Goal: Task Accomplishment & Management: Complete application form

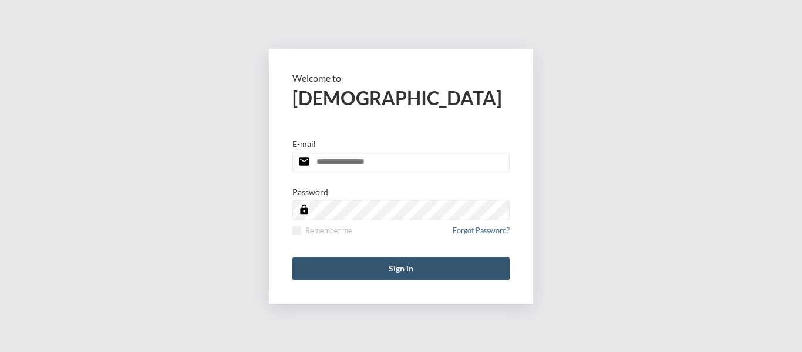
type input "**********"
click at [397, 268] on button "Sign in" at bounding box center [401, 268] width 217 height 23
type input "**********"
click at [408, 265] on button "Sign in" at bounding box center [401, 268] width 217 height 23
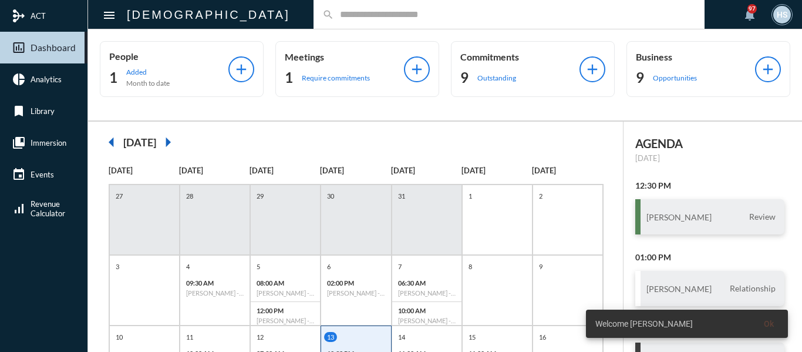
click at [334, 15] on input "text" at bounding box center [515, 14] width 362 height 10
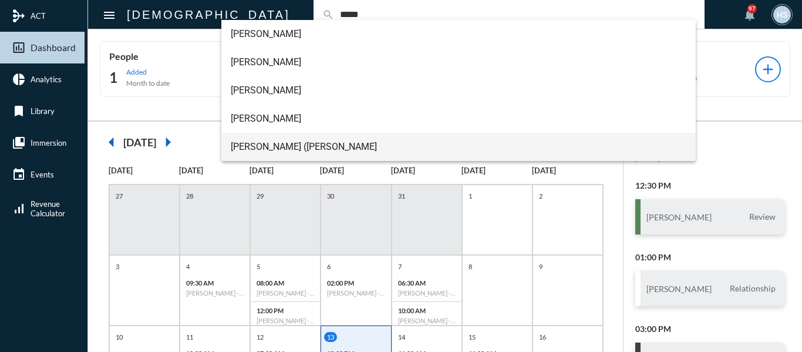
type input "*****"
click at [266, 150] on span "[PERSON_NAME] ([PERSON_NAME]" at bounding box center [459, 147] width 456 height 28
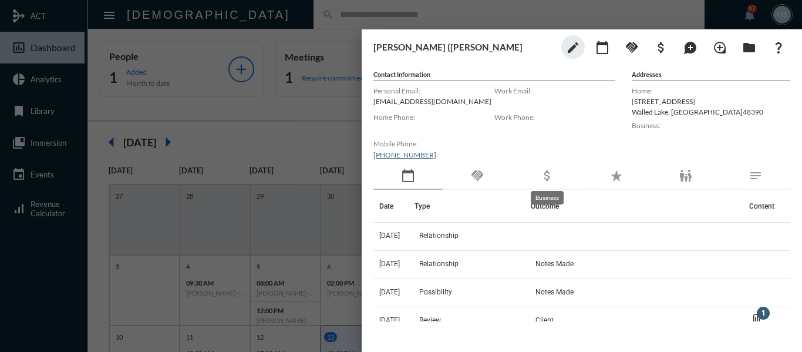
click at [547, 176] on mat-icon "attach_money" at bounding box center [547, 176] width 14 height 14
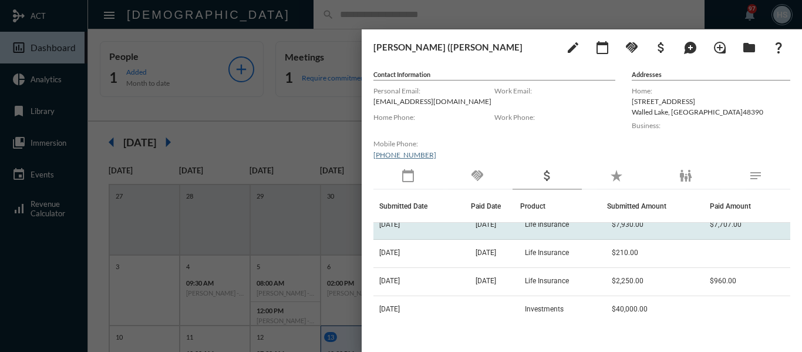
scroll to position [42, 0]
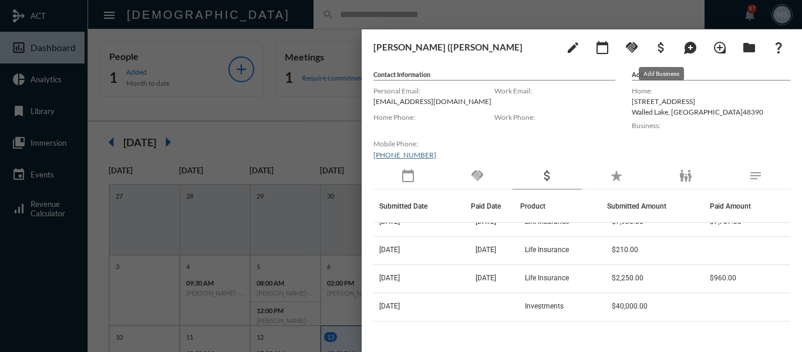
click at [660, 43] on mat-icon "attach_money" at bounding box center [661, 48] width 14 height 14
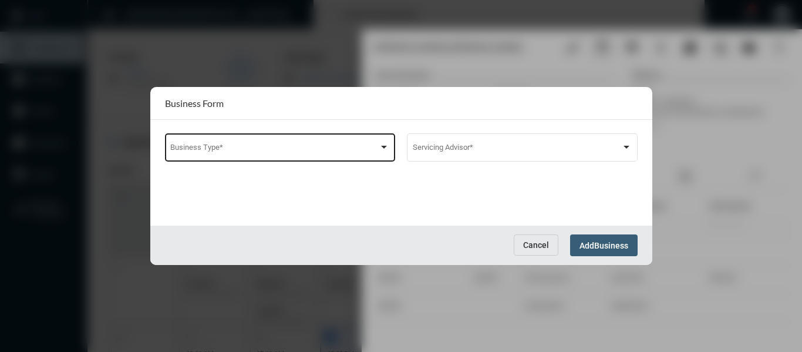
click at [277, 149] on span at bounding box center [274, 149] width 209 height 9
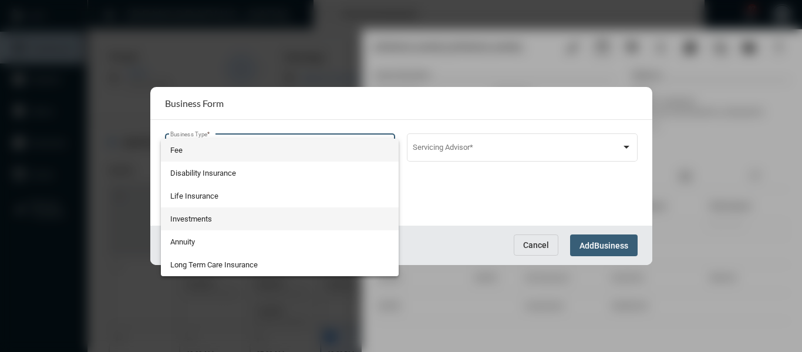
click at [187, 219] on span "Investments" at bounding box center [279, 218] width 219 height 23
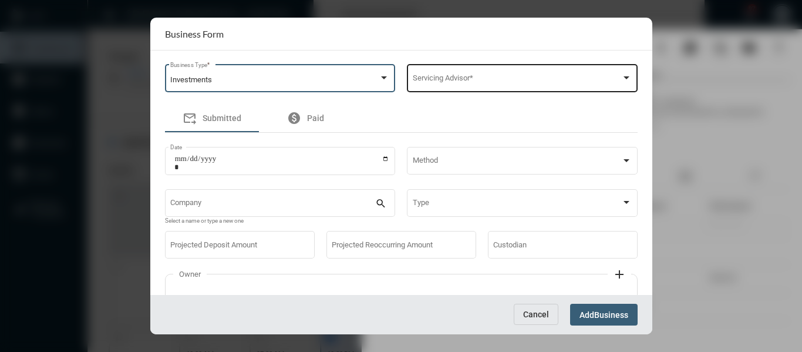
click at [514, 77] on span at bounding box center [517, 80] width 209 height 9
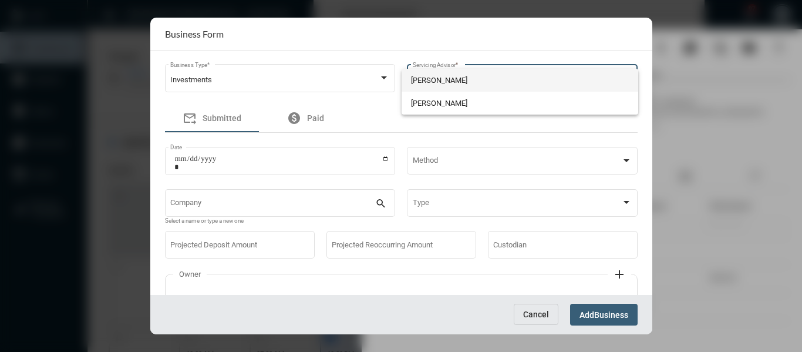
click at [421, 82] on span "Bryndon Skelton" at bounding box center [520, 80] width 218 height 23
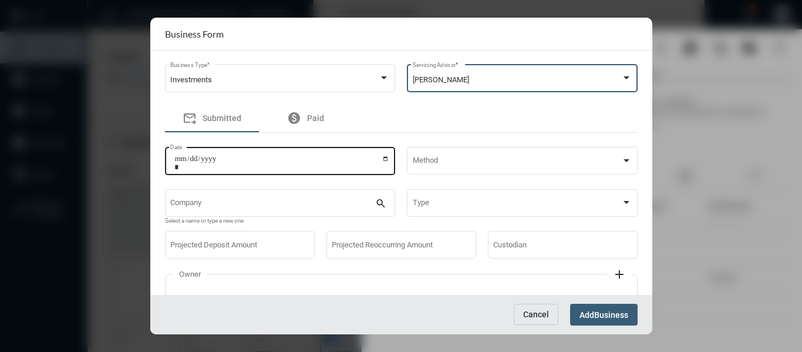
click at [385, 160] on input "Date" at bounding box center [282, 163] width 216 height 16
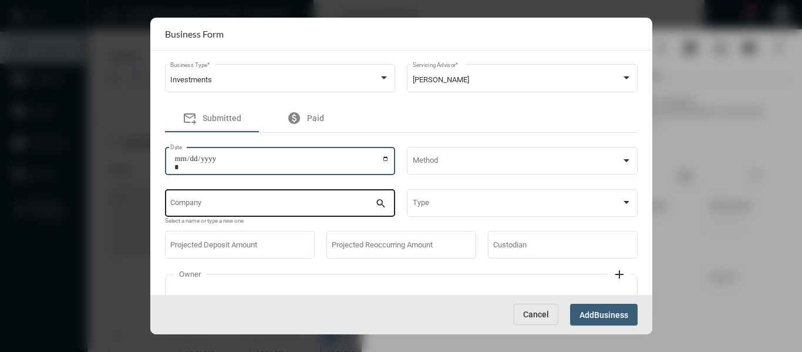
type input "**********"
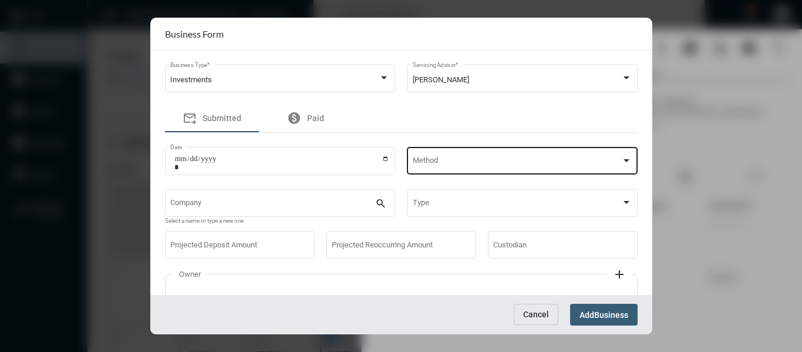
click at [479, 149] on div "Method" at bounding box center [522, 160] width 219 height 30
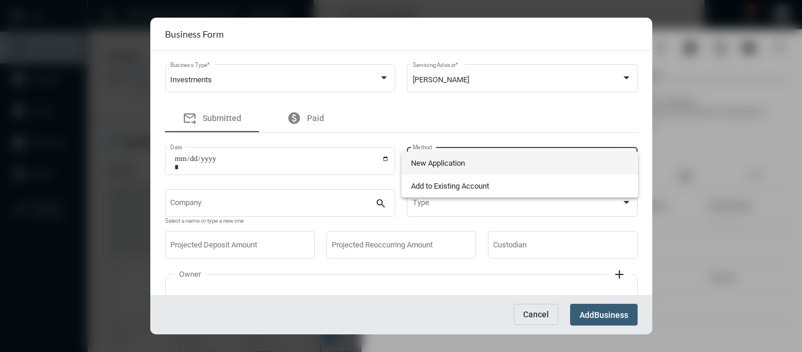
click at [455, 158] on span "New Application" at bounding box center [520, 163] width 218 height 23
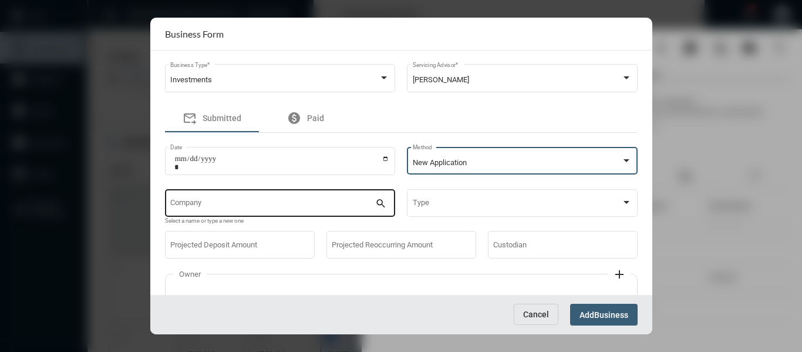
click at [281, 199] on div "Company" at bounding box center [272, 202] width 205 height 30
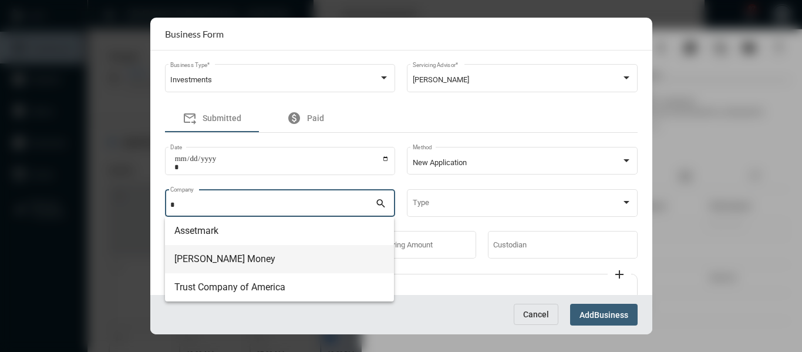
click at [220, 256] on span "Matson Money" at bounding box center [279, 259] width 210 height 28
type input "**********"
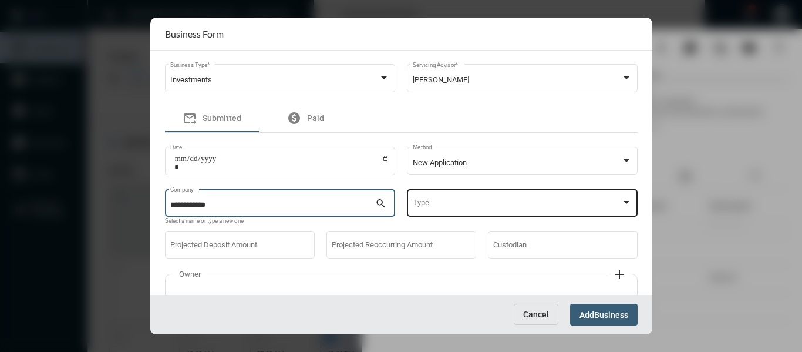
click at [522, 199] on div "Type" at bounding box center [522, 202] width 219 height 30
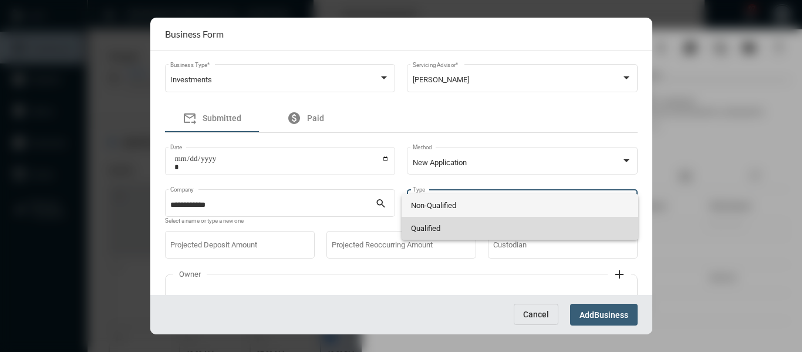
click at [422, 224] on span "Qualified" at bounding box center [520, 228] width 218 height 23
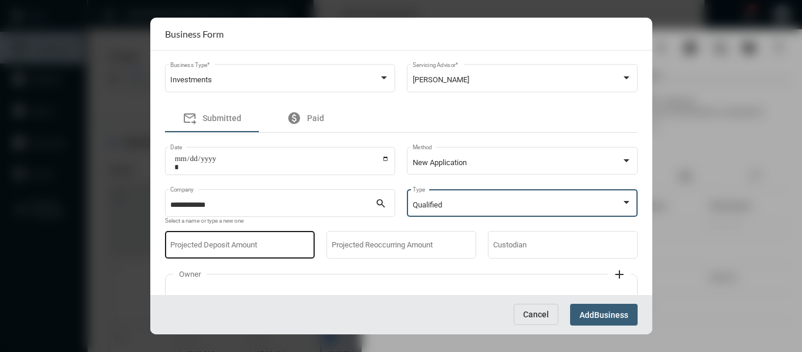
click at [284, 241] on div "Projected Deposit Amount" at bounding box center [239, 244] width 139 height 30
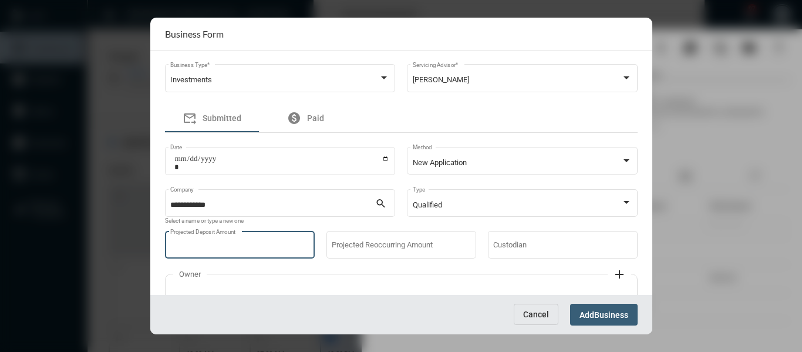
type input "******"
click at [612, 312] on span "Business" at bounding box center [612, 314] width 34 height 9
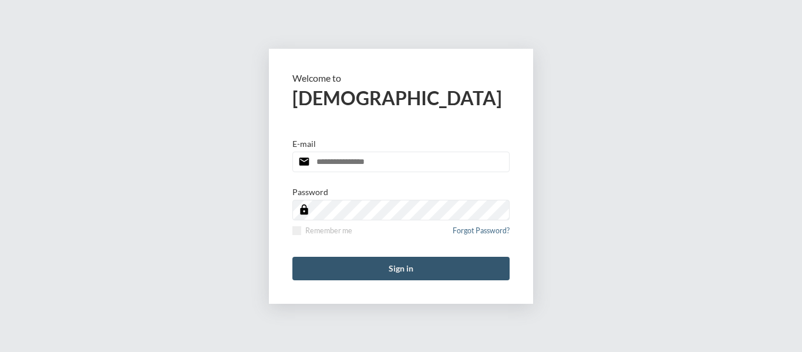
type input "**********"
click at [405, 268] on button "Sign in" at bounding box center [401, 268] width 217 height 23
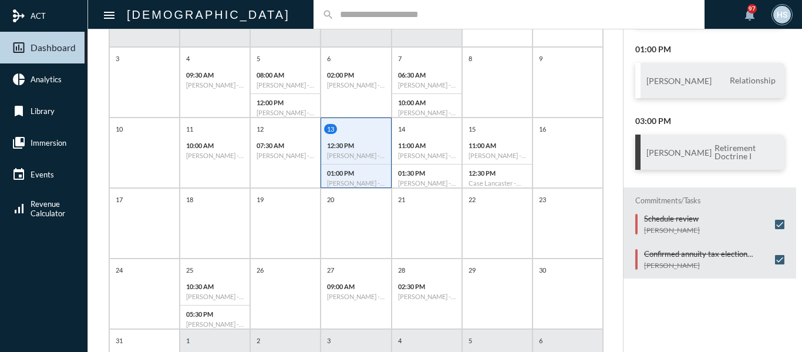
scroll to position [227, 0]
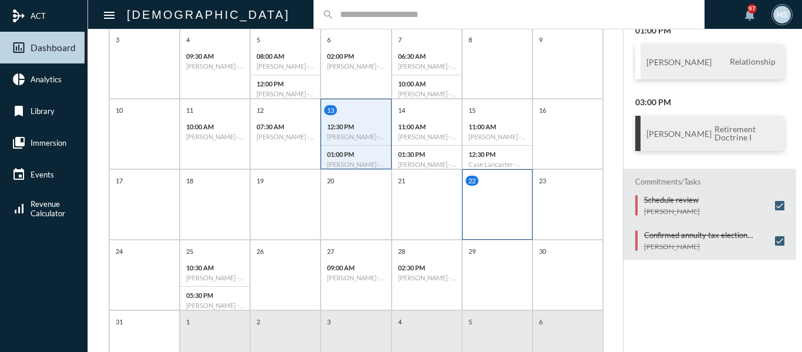
click at [488, 207] on div "22" at bounding box center [497, 204] width 70 height 70
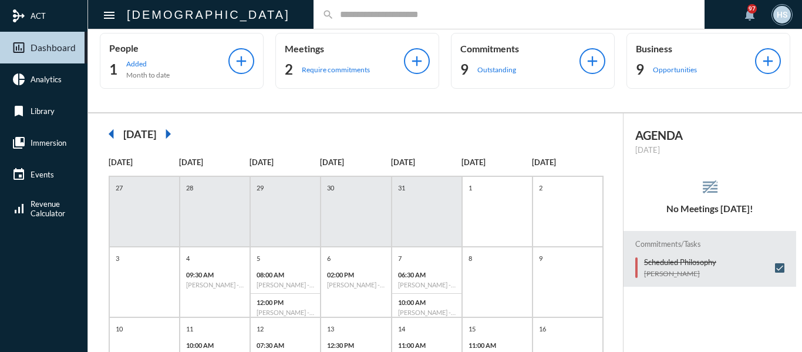
scroll to position [0, 0]
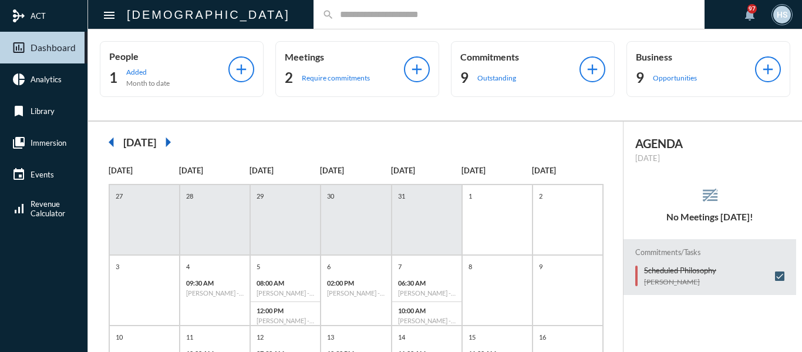
click at [334, 16] on input "text" at bounding box center [515, 14] width 362 height 10
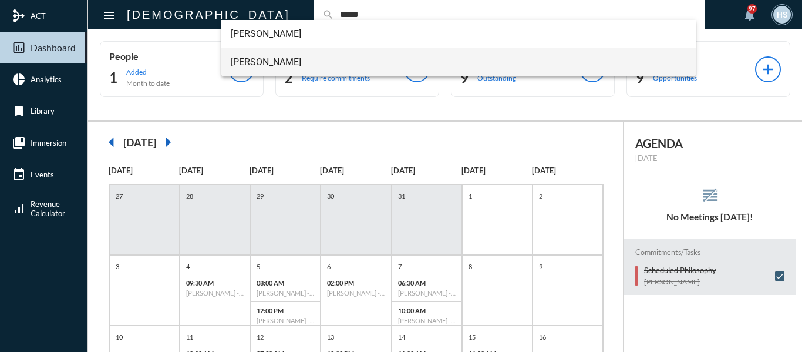
type input "*****"
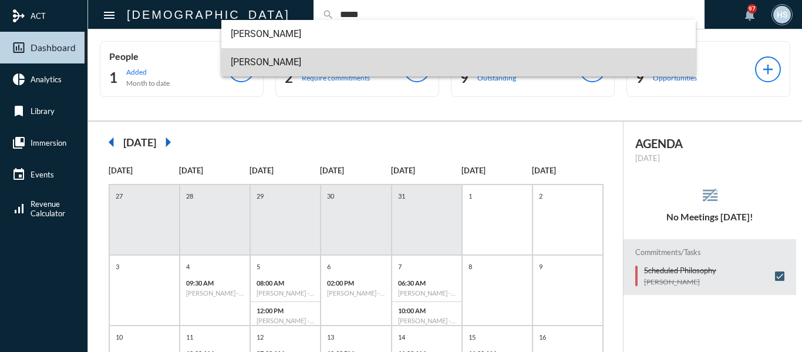
click at [254, 65] on span "Spencer Kloss" at bounding box center [459, 62] width 456 height 28
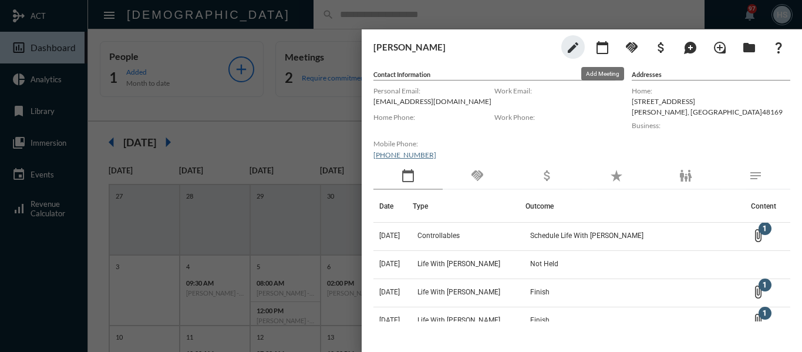
click at [605, 47] on mat-icon "calendar_today" at bounding box center [603, 48] width 14 height 14
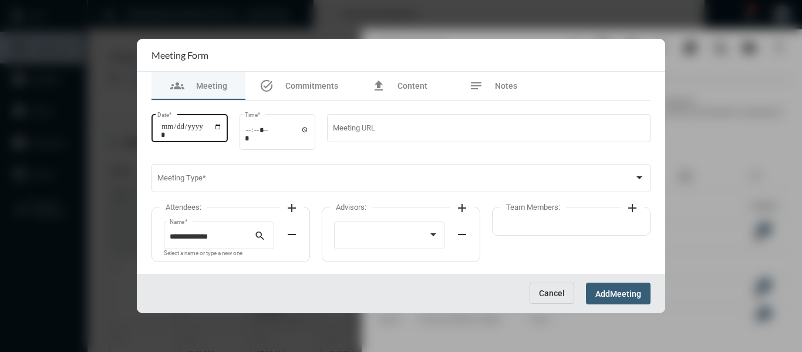
click at [222, 122] on input "Date *" at bounding box center [191, 130] width 61 height 16
click at [222, 125] on input "Date *" at bounding box center [191, 130] width 61 height 16
type input "**********"
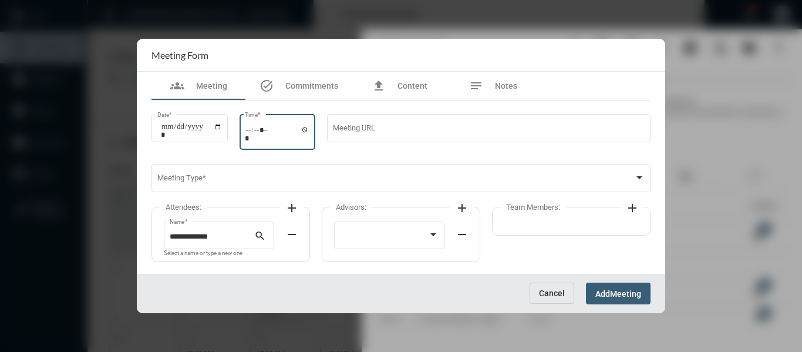
click at [309, 132] on input "Time *" at bounding box center [277, 133] width 65 height 17
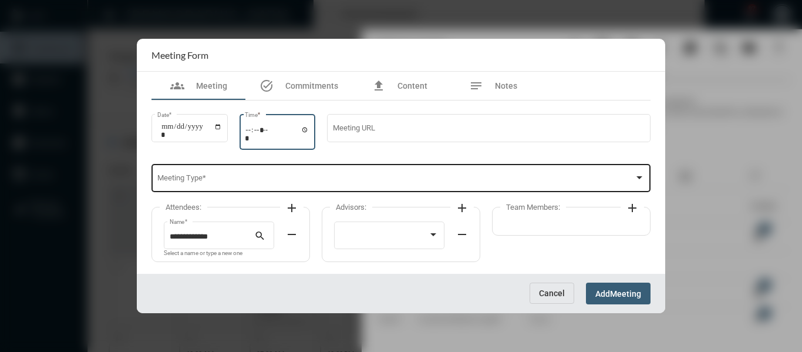
type input "*****"
click at [419, 177] on span at bounding box center [396, 180] width 478 height 9
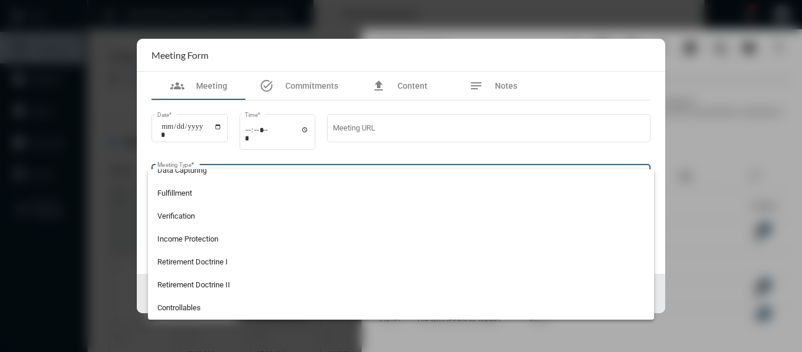
scroll to position [176, 0]
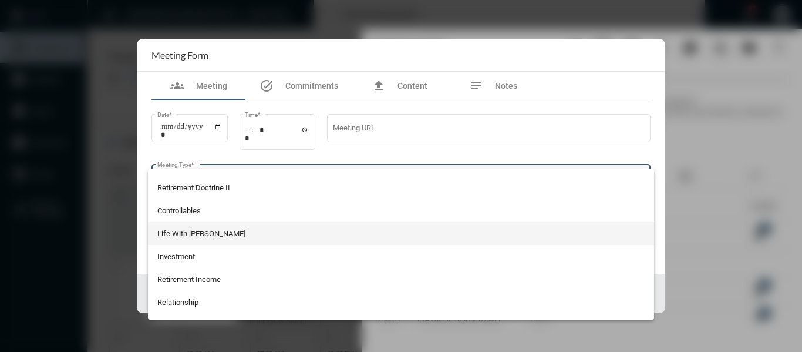
click at [184, 231] on span "Life With Alacrity" at bounding box center [401, 233] width 488 height 23
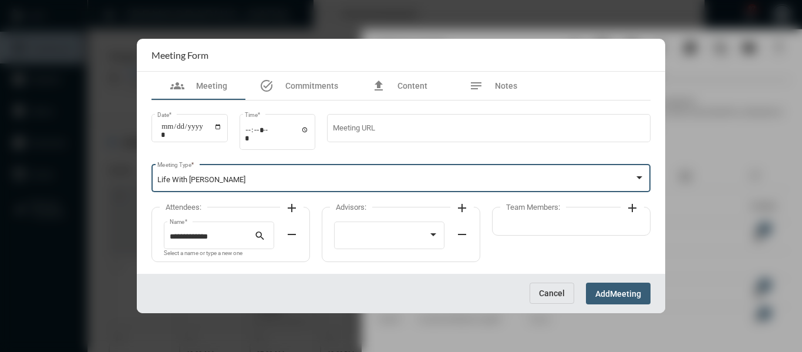
click at [289, 206] on mat-icon "add" at bounding box center [292, 208] width 14 height 14
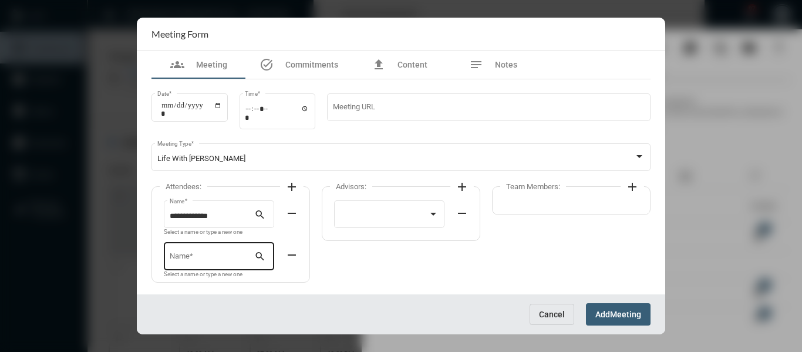
click at [231, 255] on input "Name *" at bounding box center [212, 258] width 85 height 9
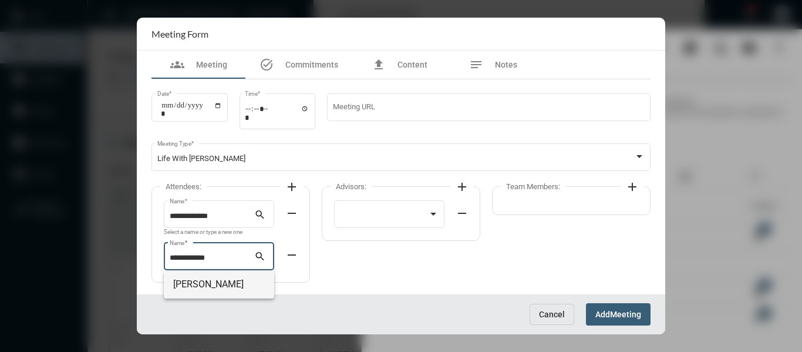
click at [207, 292] on span "Jordan Kloss" at bounding box center [219, 284] width 92 height 28
type input "**********"
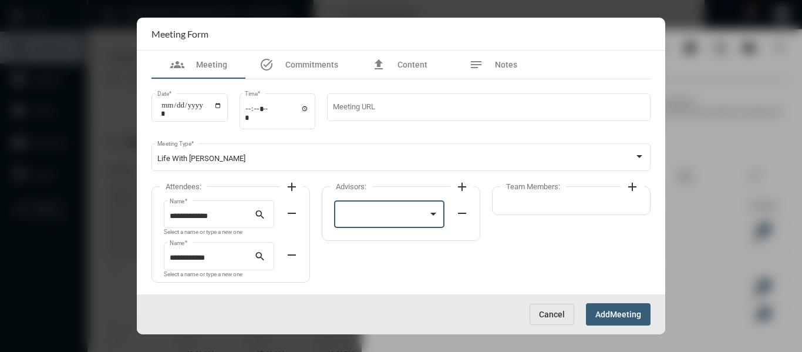
click at [373, 217] on div at bounding box center [384, 216] width 89 height 9
click at [373, 217] on span "Bryndon Skelton" at bounding box center [389, 216] width 99 height 23
click at [636, 183] on mat-icon "add" at bounding box center [633, 187] width 14 height 14
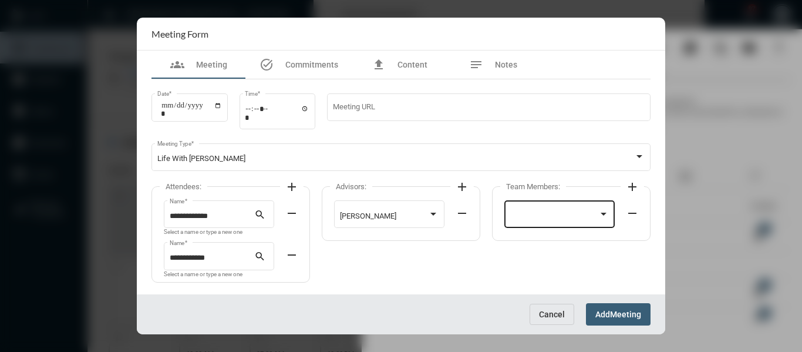
click at [573, 216] on div at bounding box center [555, 216] width 89 height 9
click at [542, 220] on span "Holly Skelton" at bounding box center [560, 216] width 99 height 23
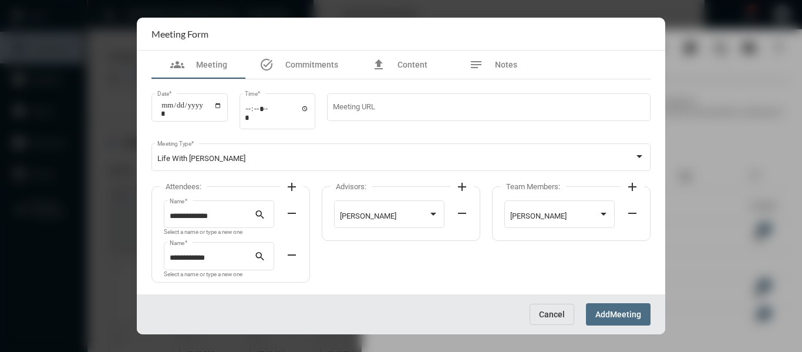
click at [615, 313] on span "Meeting" at bounding box center [625, 314] width 31 height 9
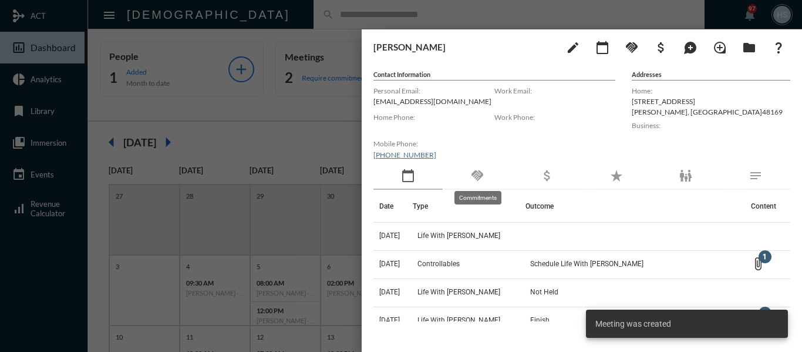
click at [481, 176] on mat-icon "handshake" at bounding box center [478, 176] width 14 height 14
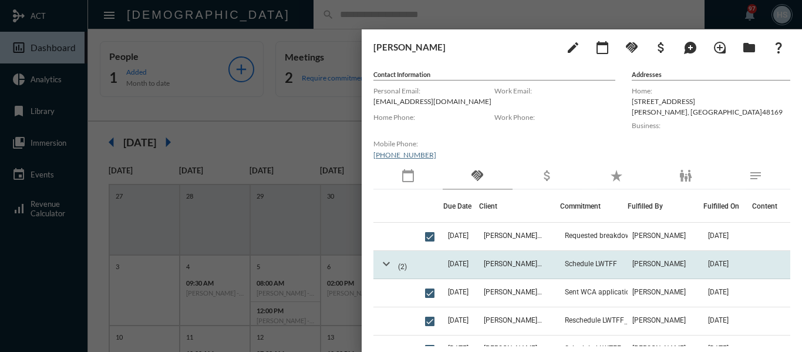
click at [383, 264] on mat-icon "expand_more" at bounding box center [387, 264] width 14 height 14
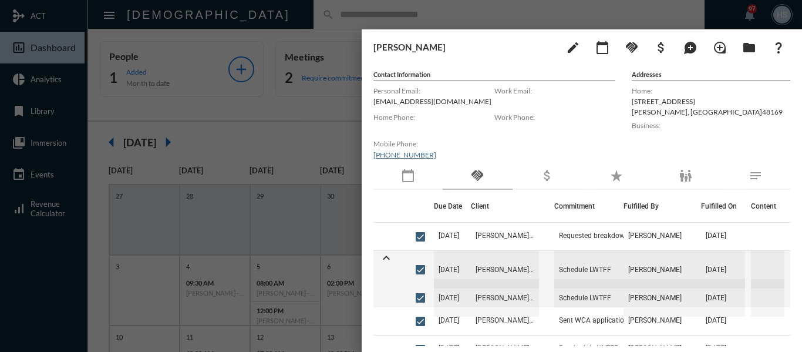
click at [325, 149] on div at bounding box center [401, 176] width 802 height 352
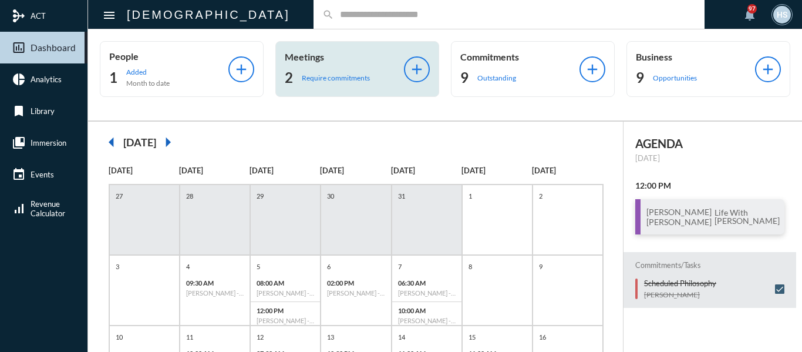
click at [337, 74] on p "Require commitments" at bounding box center [336, 77] width 68 height 9
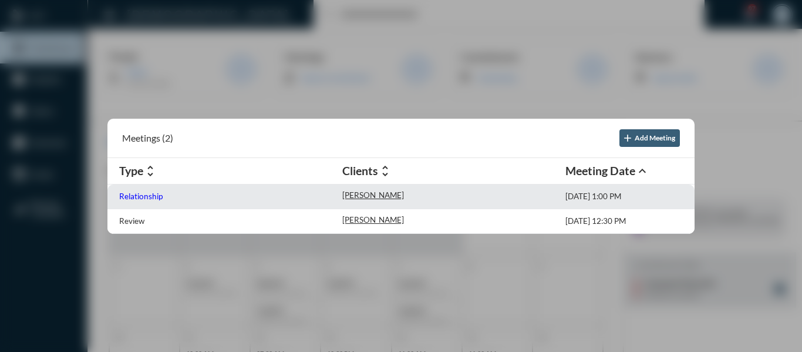
click at [146, 198] on p "Relationship" at bounding box center [140, 196] width 43 height 9
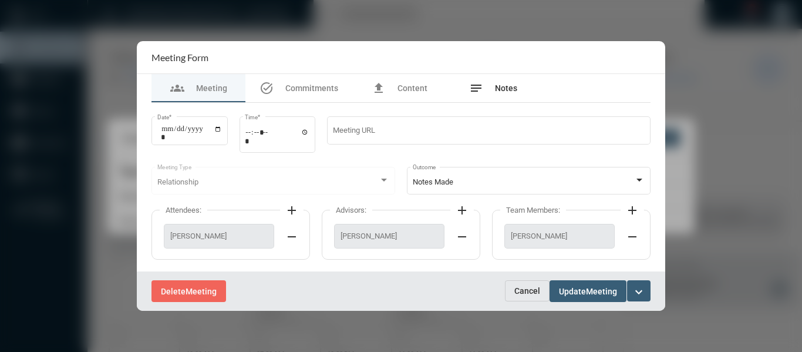
click at [505, 83] on span "Notes" at bounding box center [506, 87] width 22 height 9
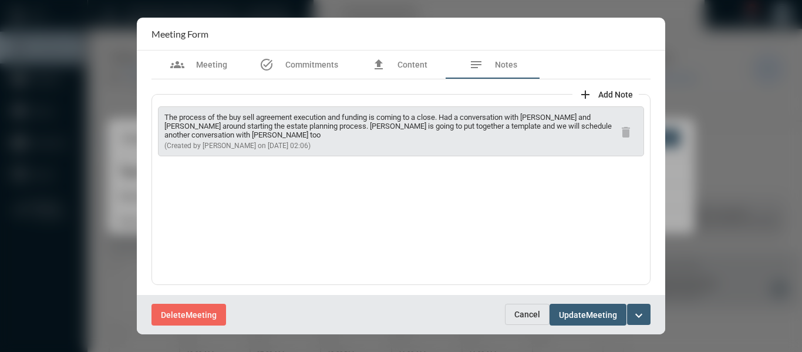
click at [640, 313] on mat-icon "expand_more" at bounding box center [639, 315] width 14 height 14
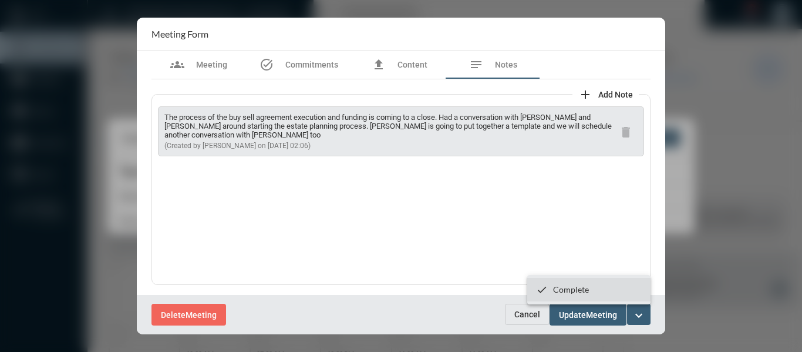
click at [567, 284] on p "Complete" at bounding box center [571, 289] width 36 height 10
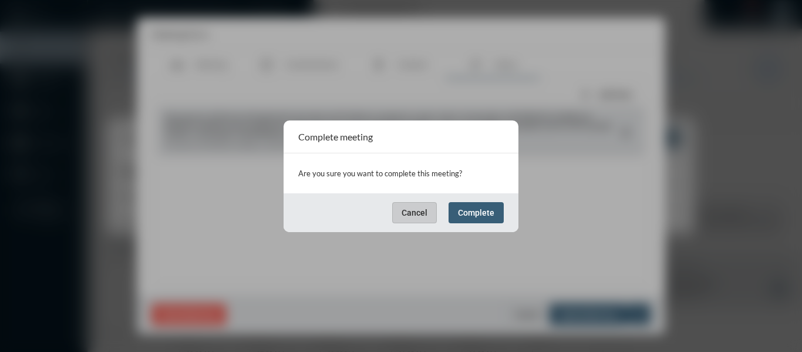
click at [486, 211] on span "Complete" at bounding box center [476, 212] width 36 height 9
